Goal: Task Accomplishment & Management: Use online tool/utility

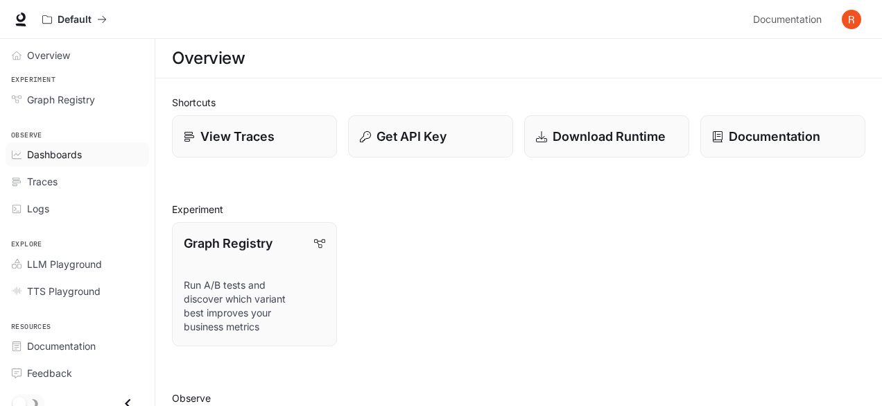
click at [51, 156] on span "Dashboards" at bounding box center [54, 154] width 55 height 15
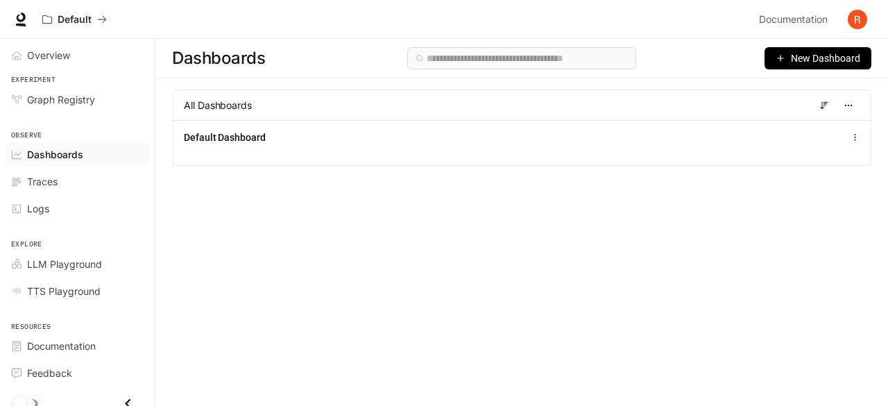
click at [814, 51] on span "New Dashboard" at bounding box center [825, 58] width 69 height 15
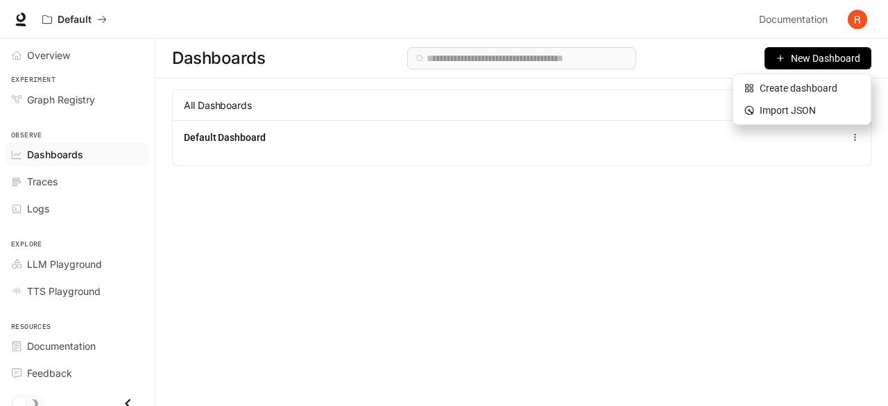
click at [477, 213] on div "Dashboards New Dashboard All Dashboards Default Dashboard" at bounding box center [521, 197] width 732 height 317
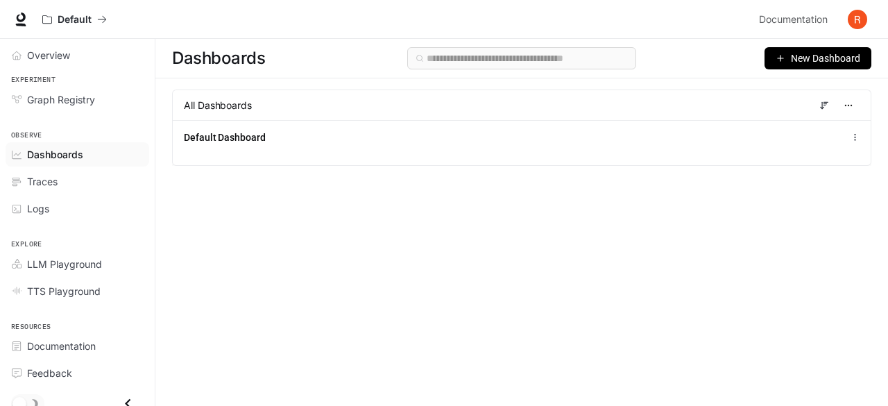
click at [821, 48] on button "New Dashboard" at bounding box center [817, 58] width 107 height 22
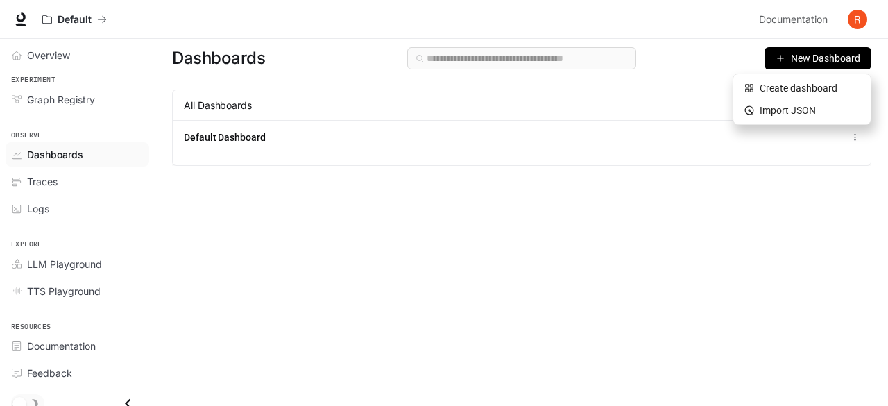
click at [506, 250] on div "Dashboards New Dashboard All Dashboards Default Dashboard" at bounding box center [521, 197] width 732 height 317
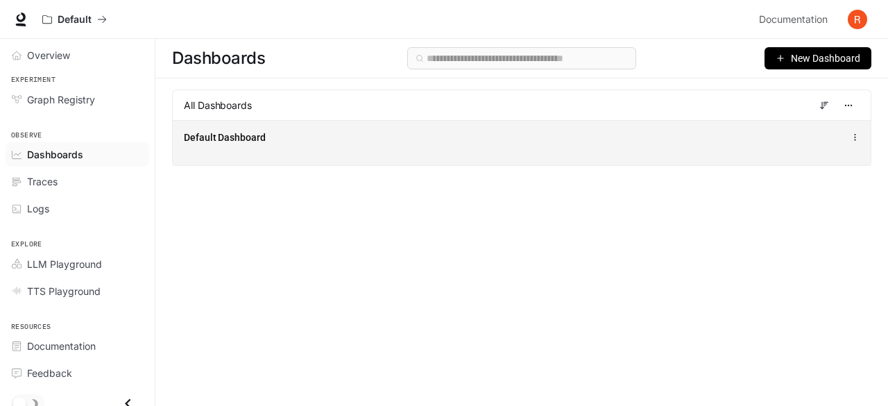
click at [708, 144] on div "Default Dashboard" at bounding box center [522, 137] width 676 height 17
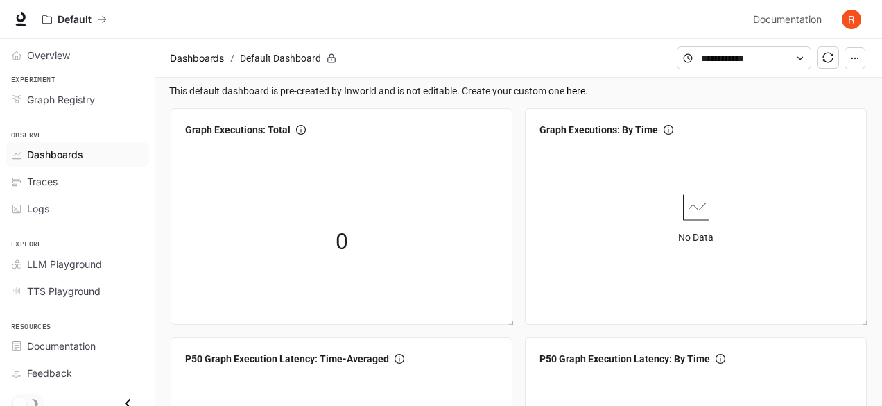
click at [576, 95] on link "here" at bounding box center [576, 90] width 19 height 11
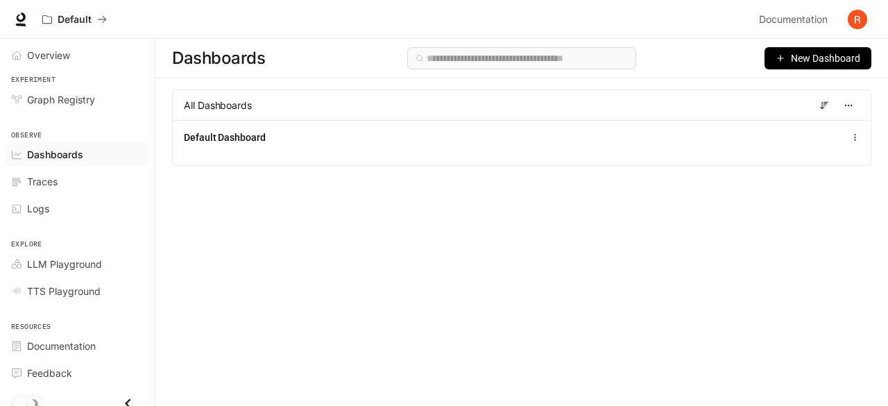
click at [792, 63] on span "New Dashboard" at bounding box center [825, 58] width 69 height 15
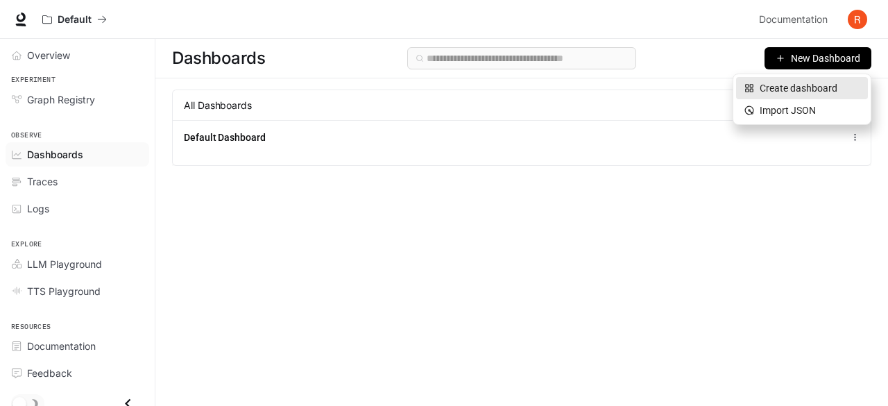
click at [820, 87] on div "Create dashboard" at bounding box center [801, 87] width 115 height 15
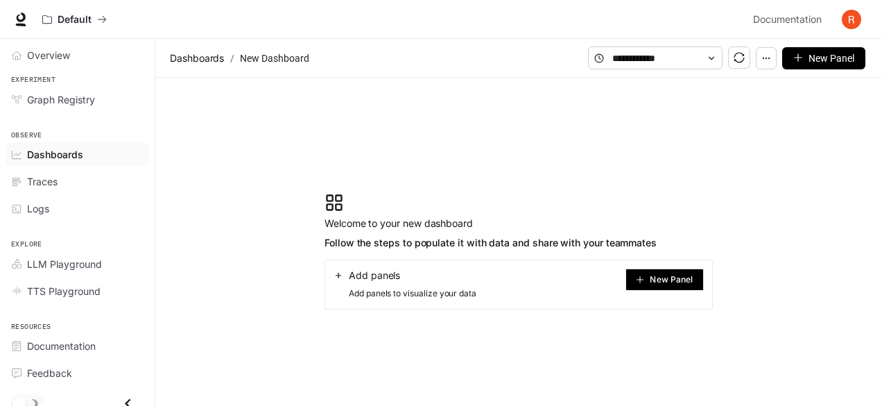
click at [675, 268] on button "New Panel" at bounding box center [665, 279] width 78 height 22
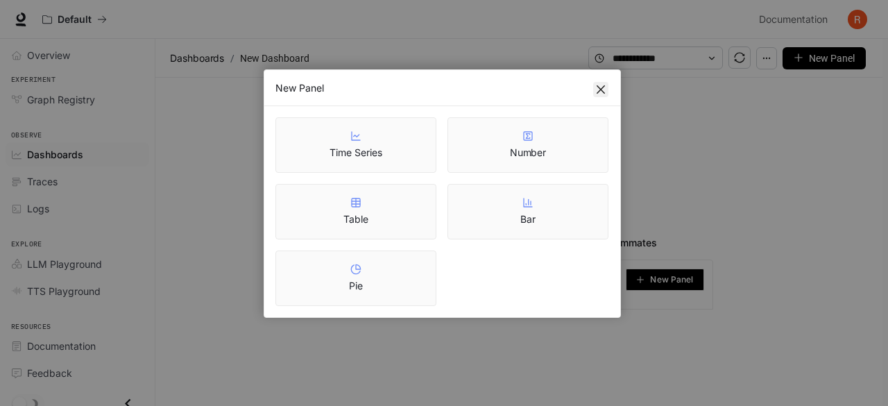
click at [596, 92] on icon "close" at bounding box center [600, 89] width 11 height 11
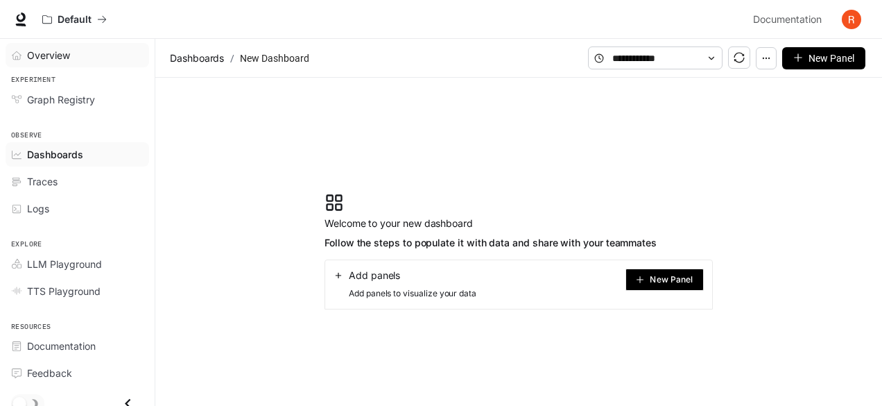
click at [62, 52] on span "Overview" at bounding box center [48, 55] width 43 height 15
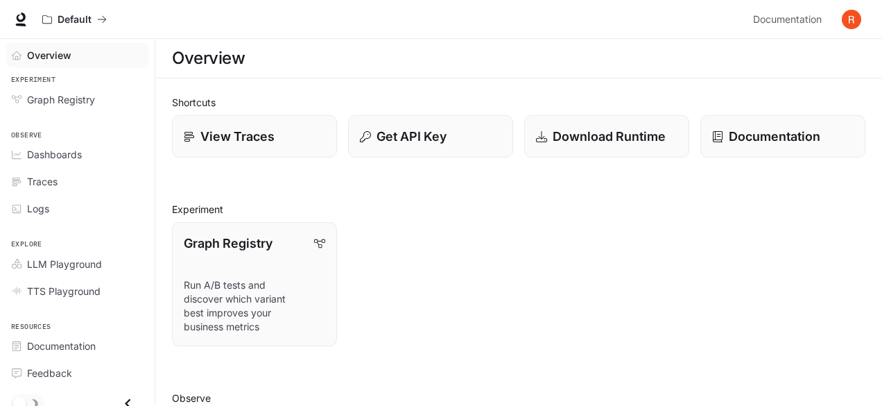
scroll to position [7, 0]
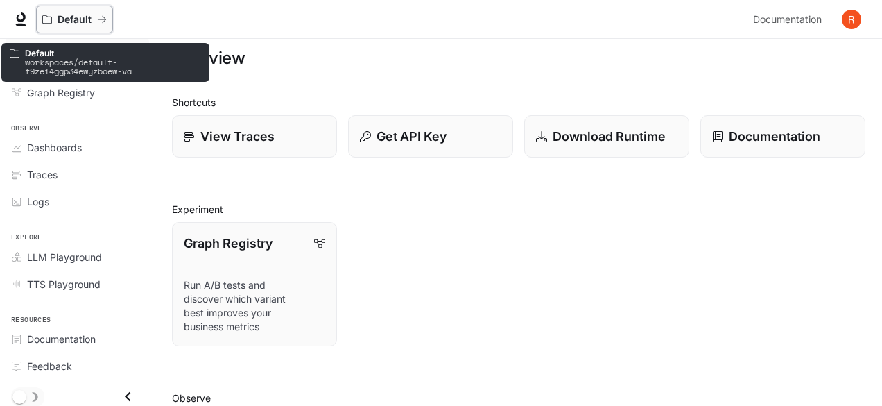
click at [47, 22] on icon "All workspaces" at bounding box center [47, 20] width 10 height 10
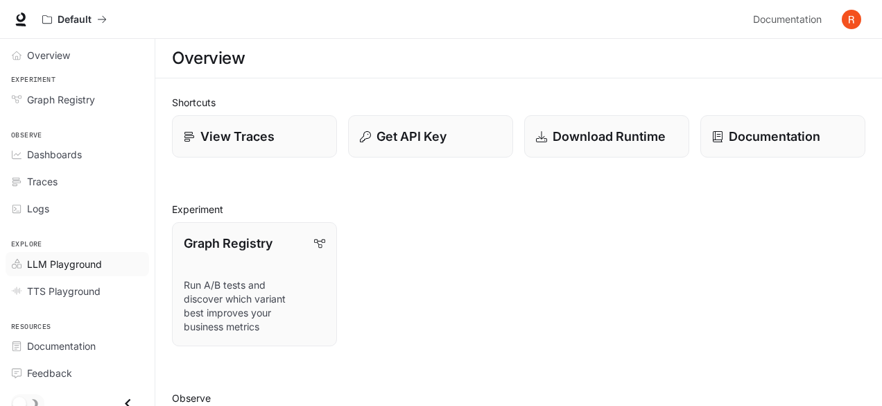
click at [96, 260] on span "LLM Playground" at bounding box center [64, 264] width 75 height 15
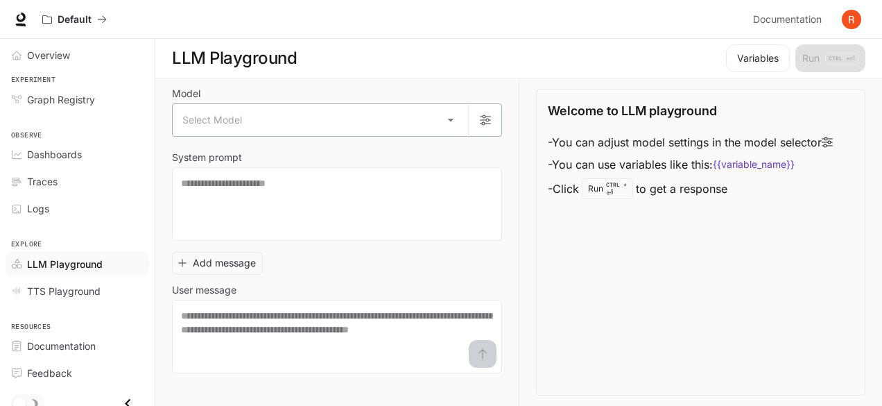
click at [284, 127] on body "Skip to main content Default Documentation Documentation Portal Overview Experi…" at bounding box center [441, 203] width 882 height 406
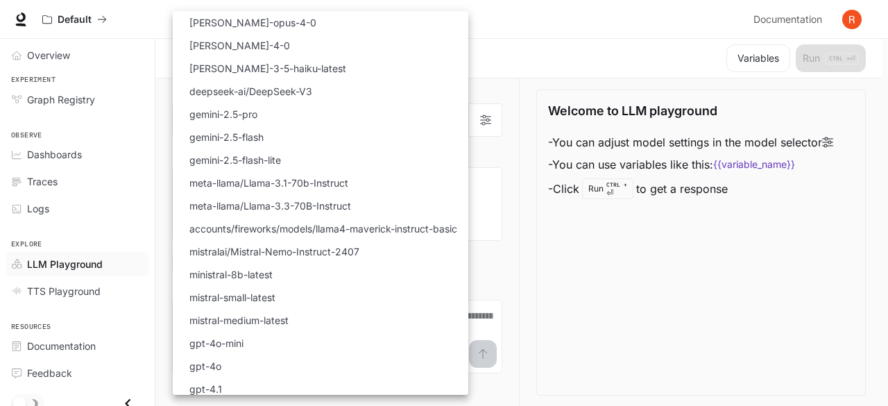
drag, startPoint x: 479, startPoint y: 87, endPoint x: 467, endPoint y: 209, distance: 123.3
click at [467, 209] on div "Select Model [PERSON_NAME]-opus-4-0 [PERSON_NAME]-4-0 [PERSON_NAME]-3-5-haiku-l…" at bounding box center [320, 203] width 295 height 384
click at [586, 53] on div at bounding box center [444, 203] width 888 height 406
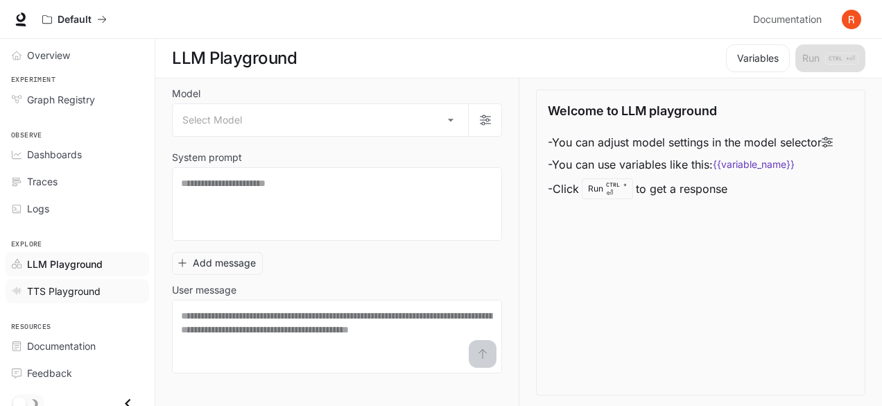
click at [69, 291] on span "TTS Playground" at bounding box center [64, 291] width 74 height 15
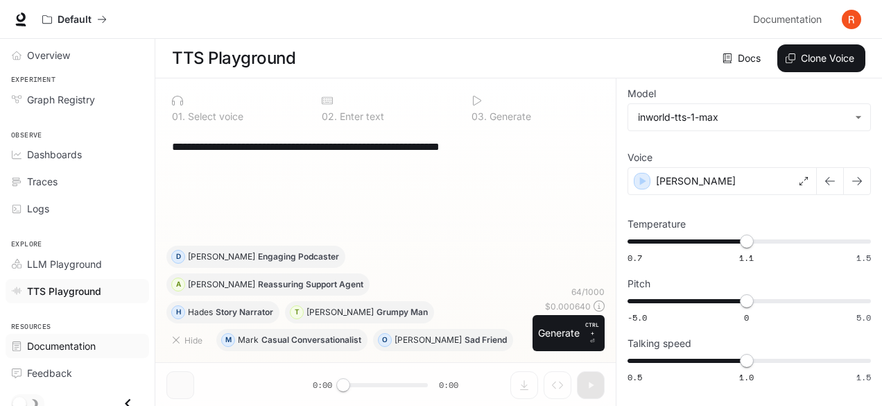
click at [83, 348] on span "Documentation" at bounding box center [61, 345] width 69 height 15
click at [25, 16] on icon at bounding box center [21, 17] width 9 height 10
